Goal: Task Accomplishment & Management: Manage account settings

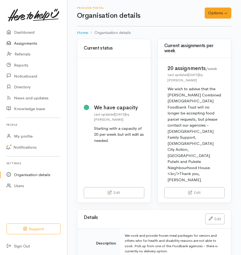
click at [32, 43] on link "Assignments" at bounding box center [33, 43] width 67 height 11
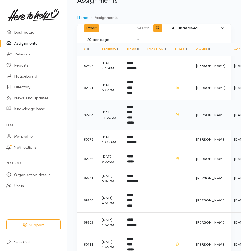
scroll to position [16, 0]
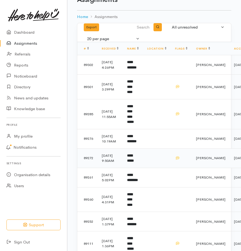
click at [128, 163] on b "**********" at bounding box center [130, 158] width 7 height 9
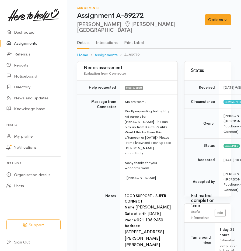
click at [33, 44] on link "Assignments" at bounding box center [33, 43] width 67 height 11
